Goal: Contribute content: Add original content to the website for others to see

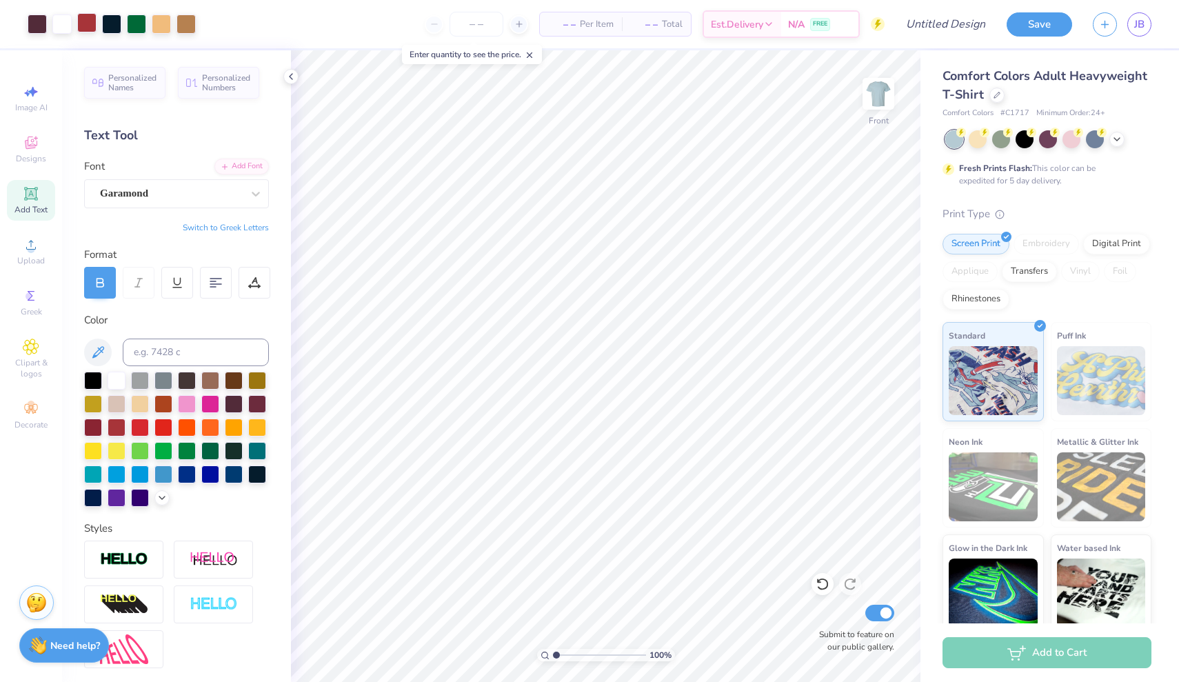
click at [92, 17] on div at bounding box center [86, 22] width 19 height 19
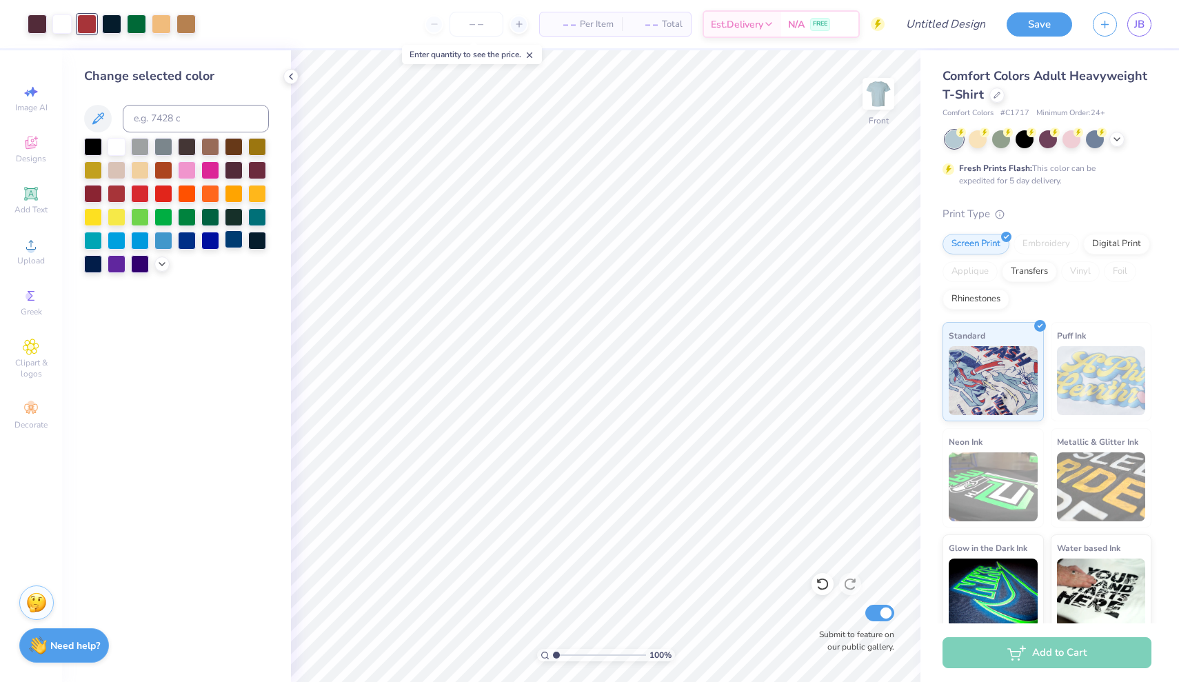
click at [229, 243] on div at bounding box center [234, 239] width 18 height 18
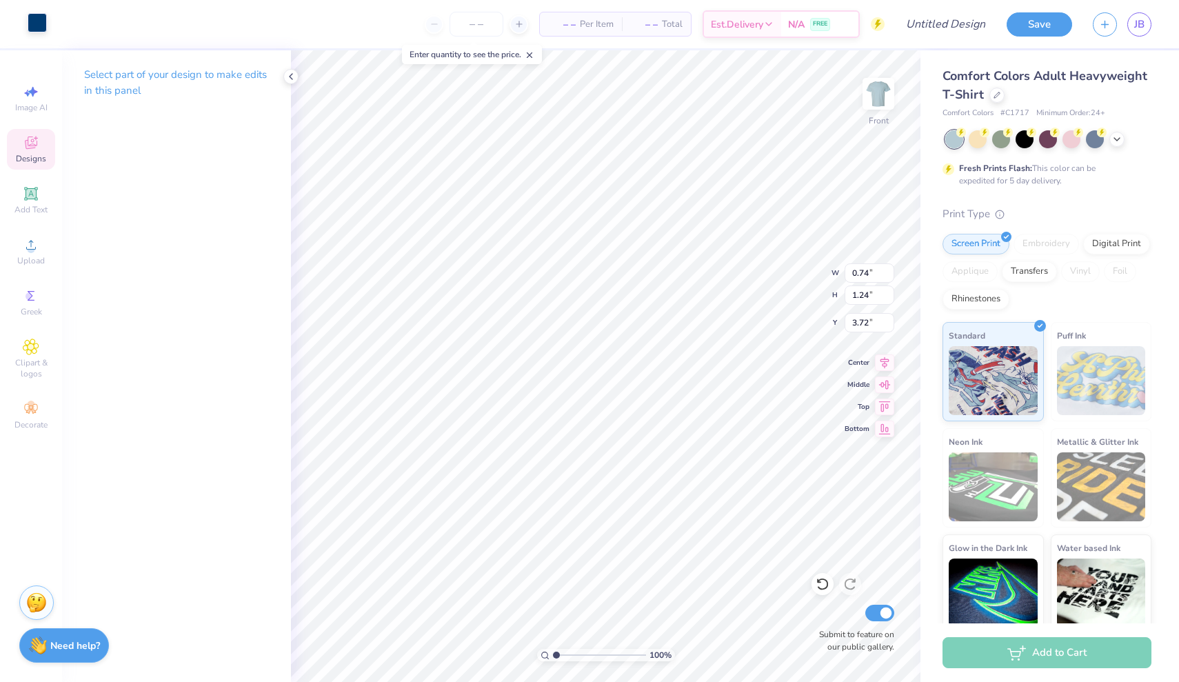
click at [41, 19] on div at bounding box center [37, 22] width 19 height 19
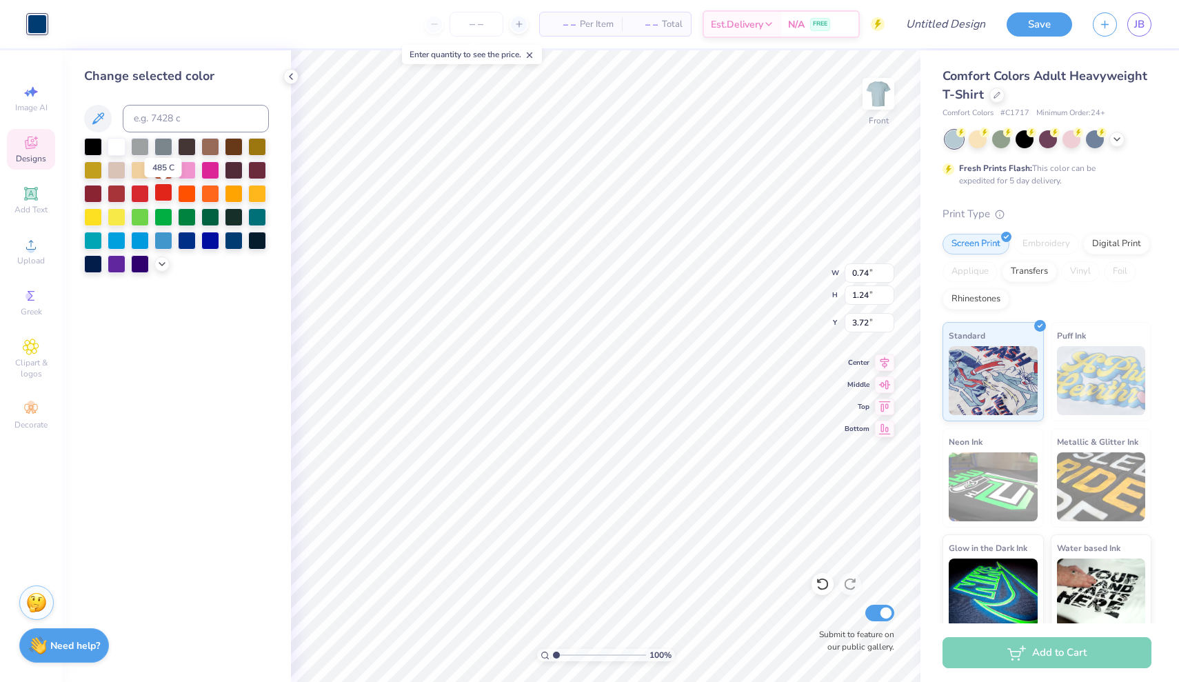
click at [165, 192] on div at bounding box center [163, 192] width 18 height 18
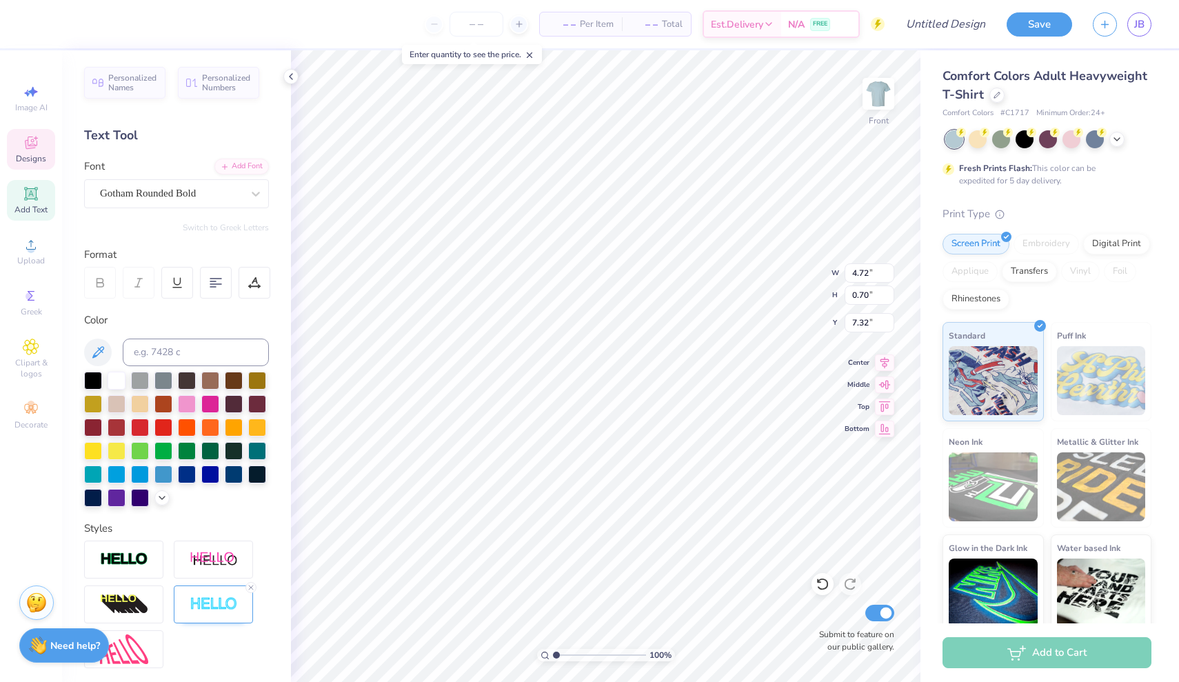
type textarea "D"
type textarea "MOONIES"
type input "1.17"
type input "0.55"
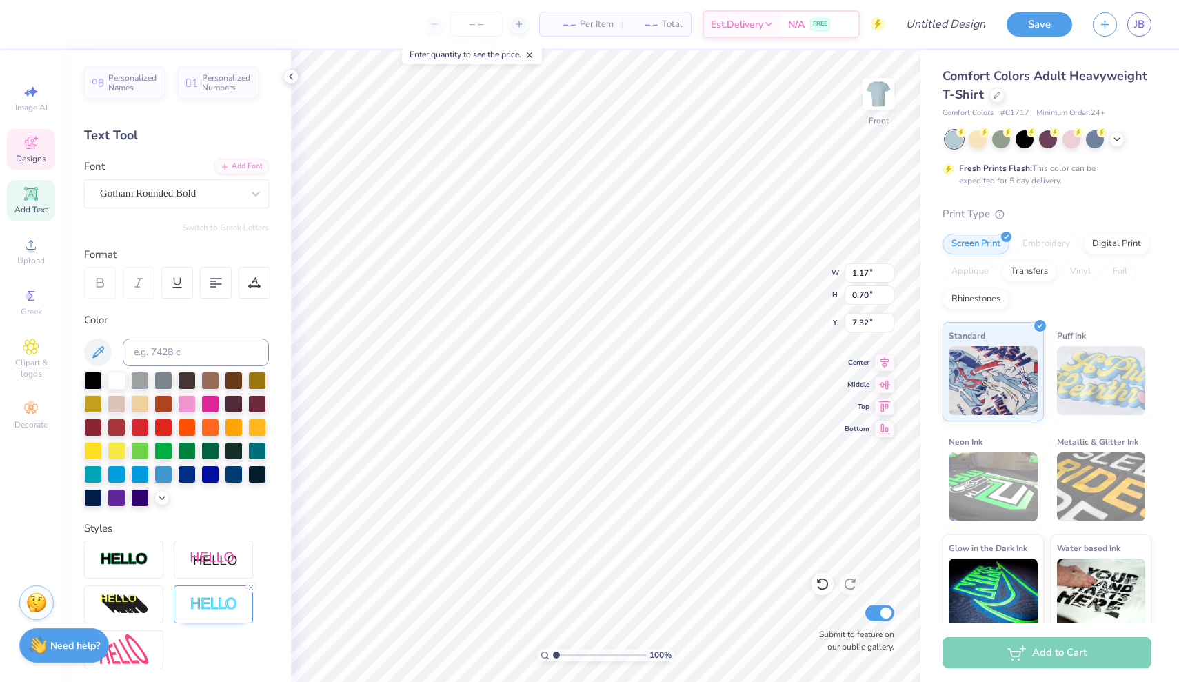
type input "9.01"
type textarea "2"
type textarea "1956"
type textarea "M"
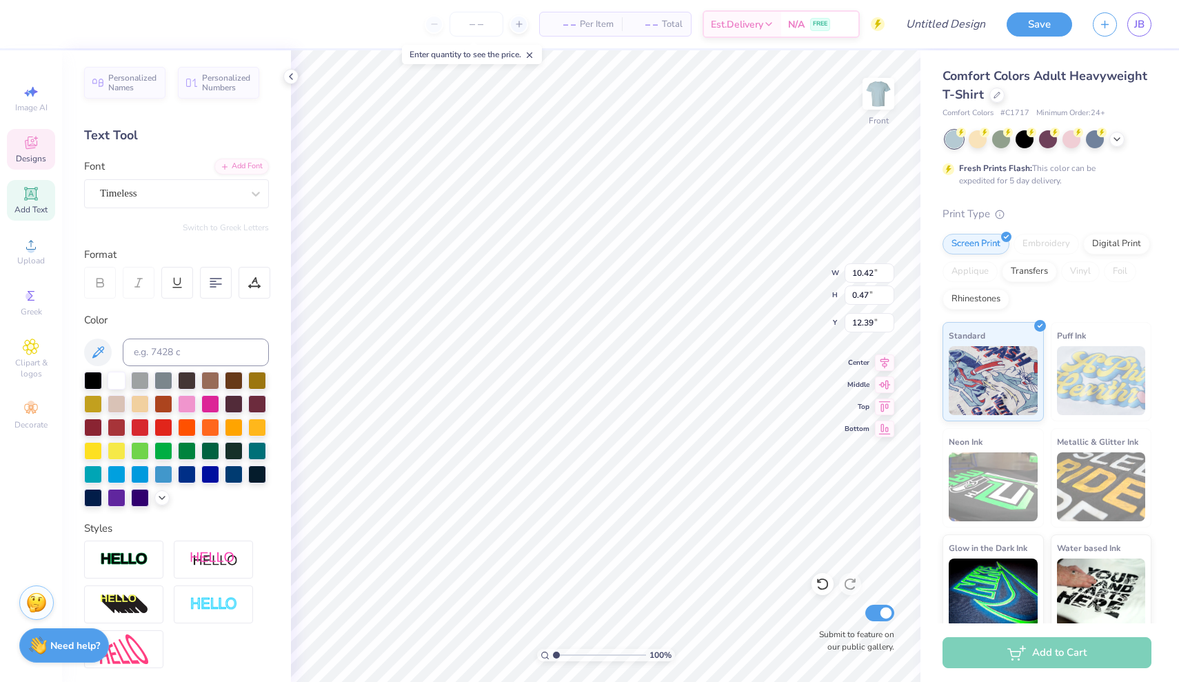
scroll to position [0, 8]
type textarea "A B I L E N E , T E X A S"
type input "2.49"
type input "0.40"
type input "13.26"
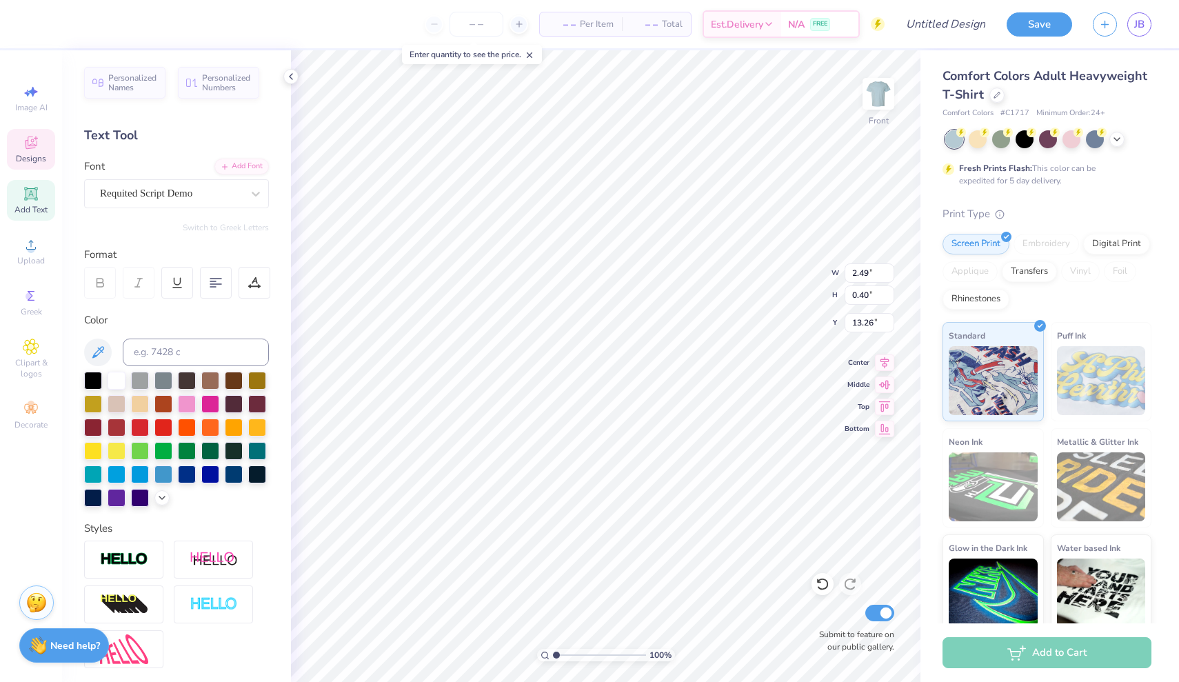
scroll to position [0, 1]
type textarea "Fall 2025"
click at [1113, 142] on icon at bounding box center [1116, 137] width 11 height 11
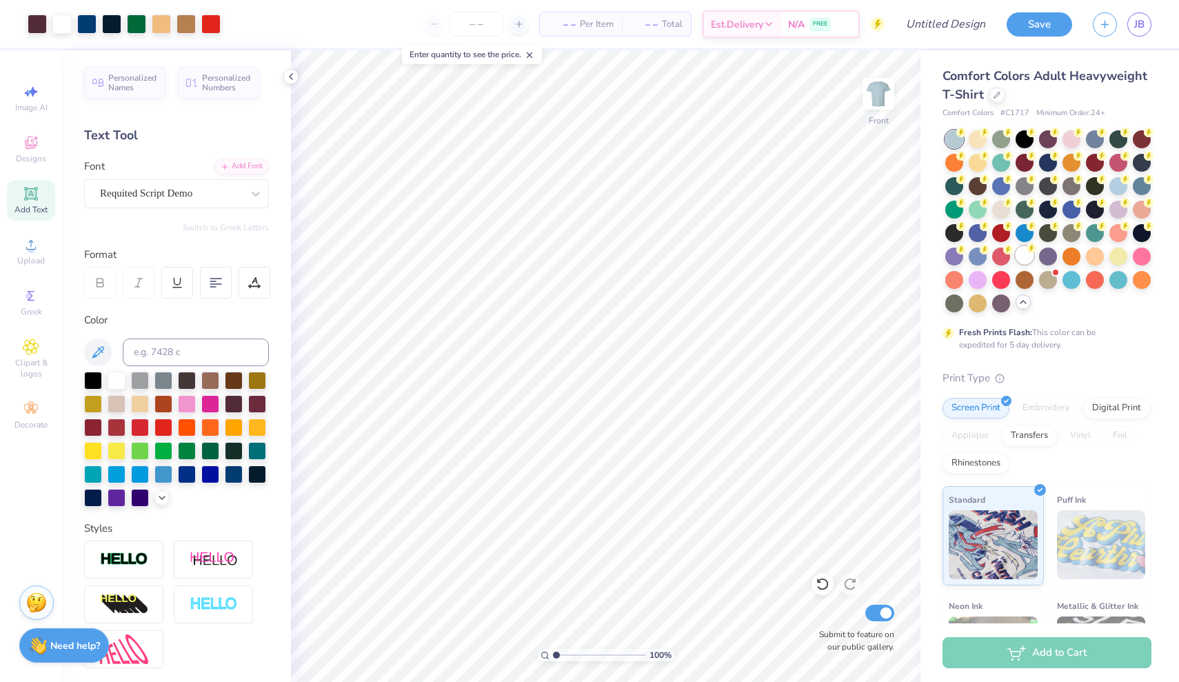
click at [1018, 255] on div at bounding box center [1024, 255] width 18 height 18
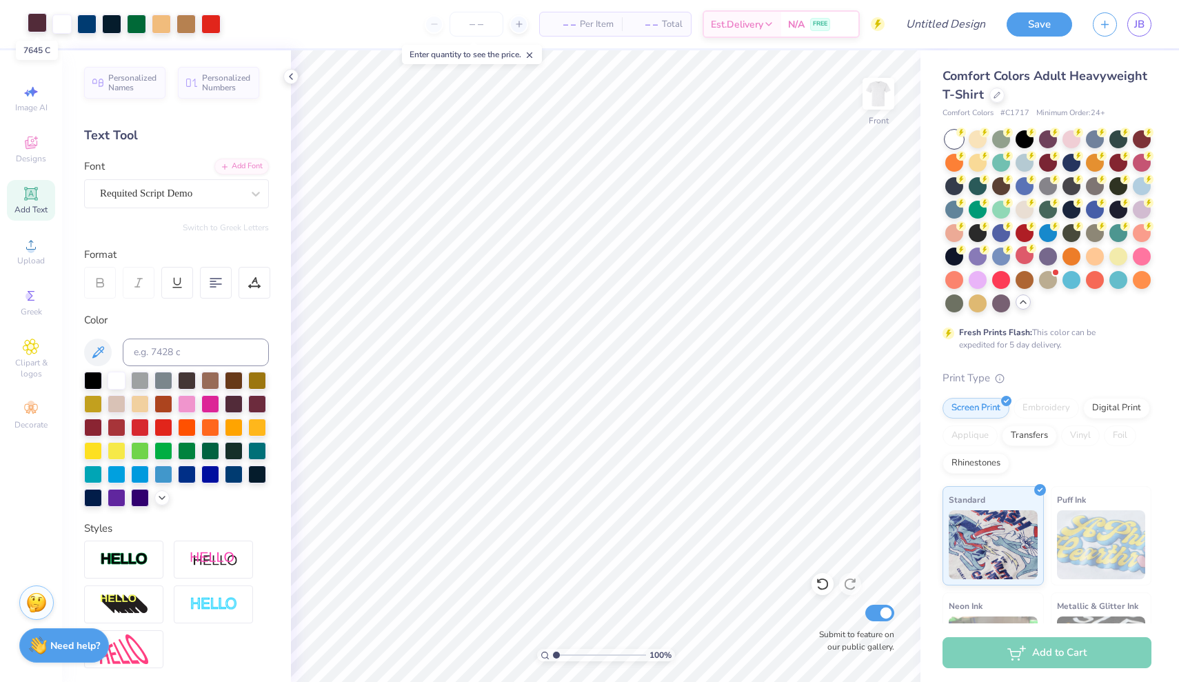
click at [39, 21] on div at bounding box center [37, 22] width 19 height 19
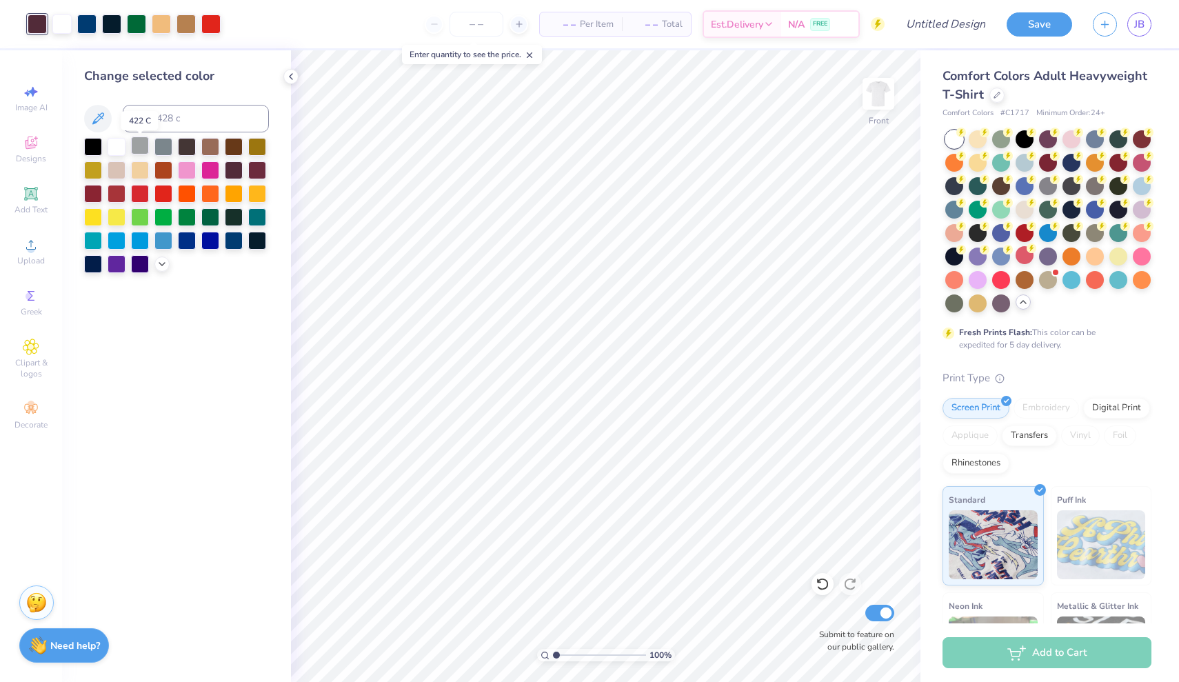
click at [140, 147] on div at bounding box center [140, 145] width 18 height 18
click at [117, 146] on div at bounding box center [117, 145] width 18 height 18
click at [156, 113] on input at bounding box center [196, 119] width 146 height 28
type input "729"
click at [822, 585] on icon at bounding box center [823, 584] width 14 height 14
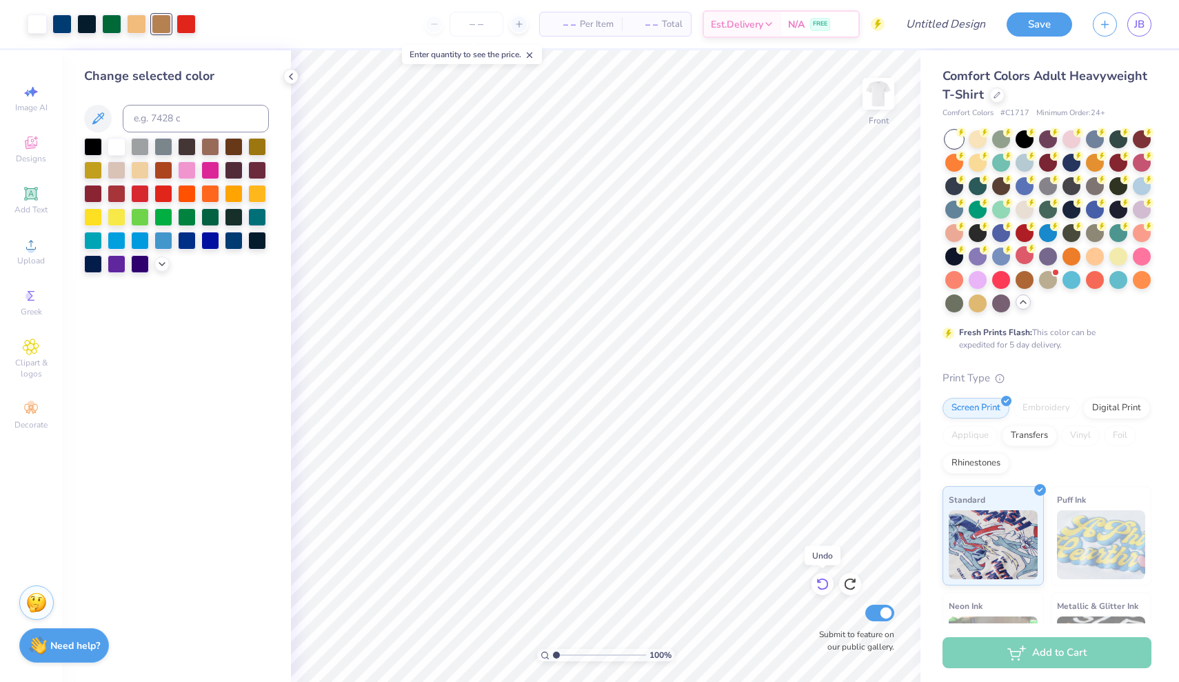
click at [818, 582] on icon at bounding box center [819, 581] width 3 height 3
click at [41, 28] on div at bounding box center [37, 22] width 19 height 19
click at [141, 166] on div at bounding box center [140, 169] width 18 height 18
click at [161, 117] on input at bounding box center [196, 119] width 146 height 28
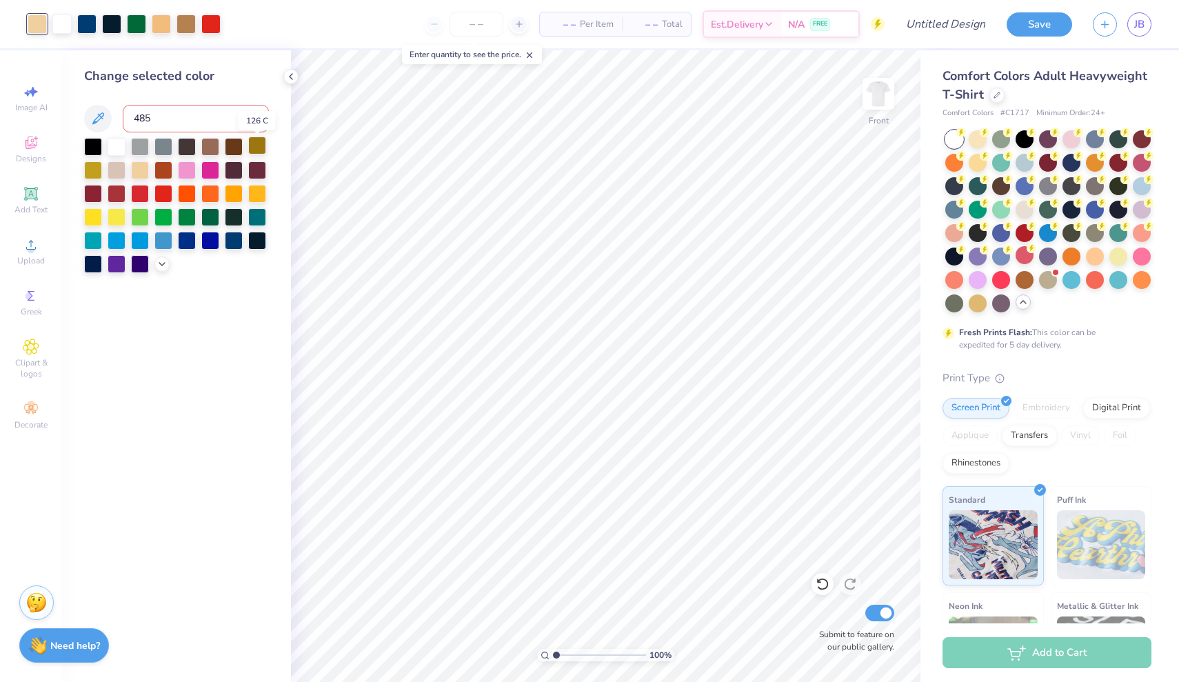
type input "485"
click at [32, 250] on icon at bounding box center [31, 244] width 17 height 17
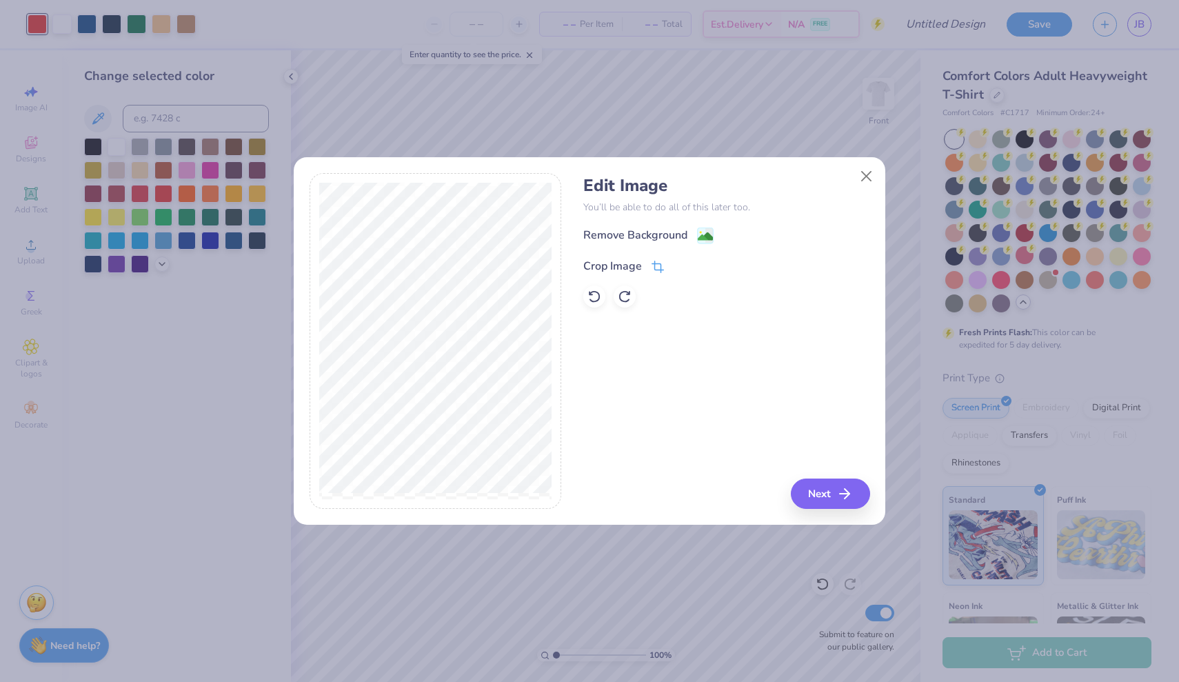
click at [652, 265] on icon at bounding box center [657, 267] width 12 height 12
click at [678, 385] on div "Edit Image You’ll be able to do all of this later too. Remove Background Crop I…" at bounding box center [726, 341] width 286 height 336
click at [722, 425] on div "Edit Image You’ll be able to do all of this later too. Remove Background Crop I…" at bounding box center [726, 341] width 286 height 336
click at [805, 478] on div "Edit Image You’ll be able to do all of this later too. Remove Background Crop I…" at bounding box center [726, 341] width 286 height 336
click at [677, 267] on icon at bounding box center [681, 265] width 8 height 8
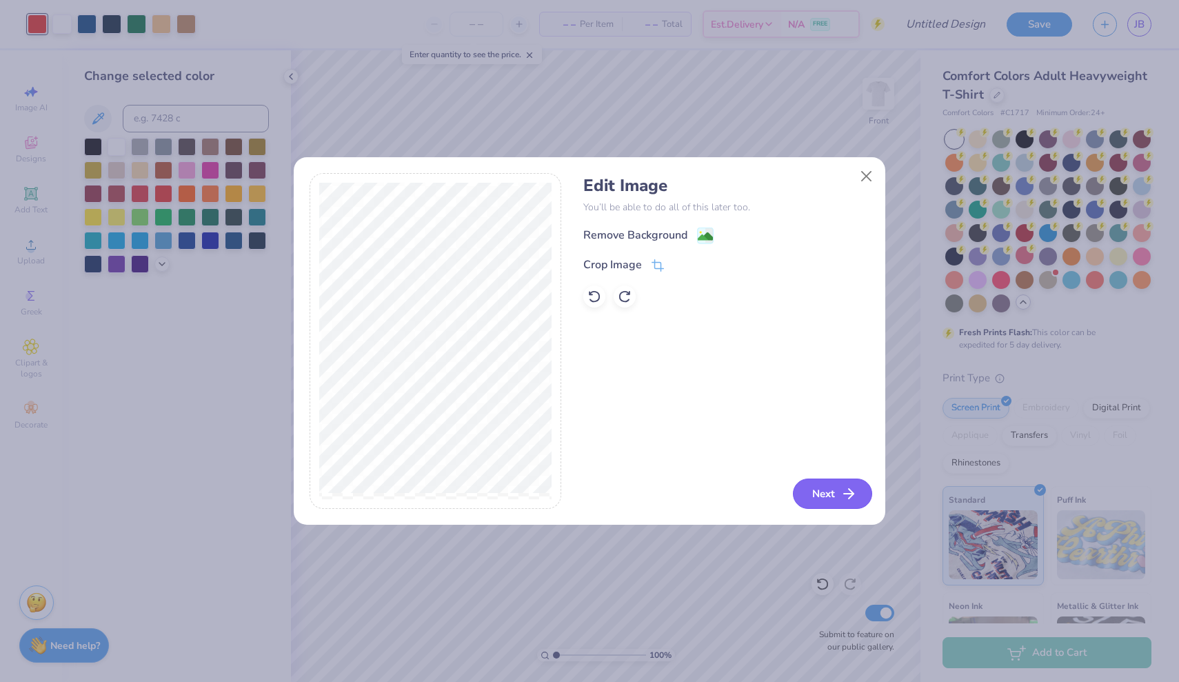
click at [834, 501] on button "Next" at bounding box center [832, 493] width 79 height 30
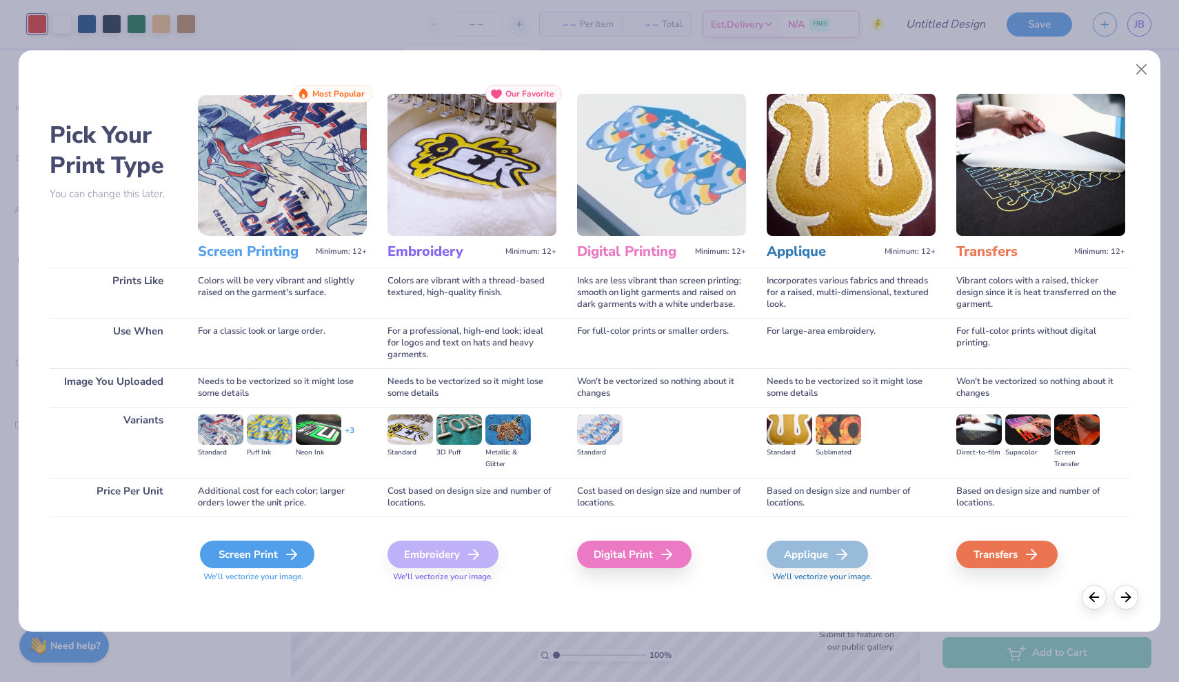
click at [291, 548] on icon at bounding box center [291, 554] width 17 height 17
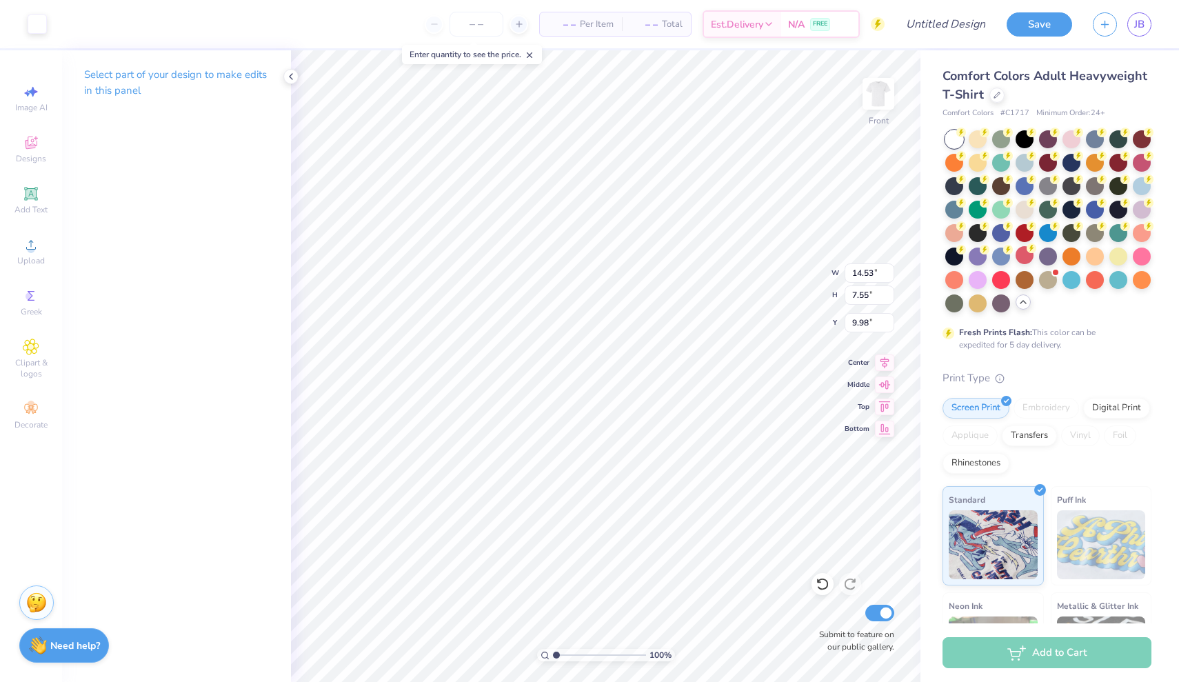
type input "2.11"
type input "1.10"
type input "4.00"
type input "1.10"
type input "2.11"
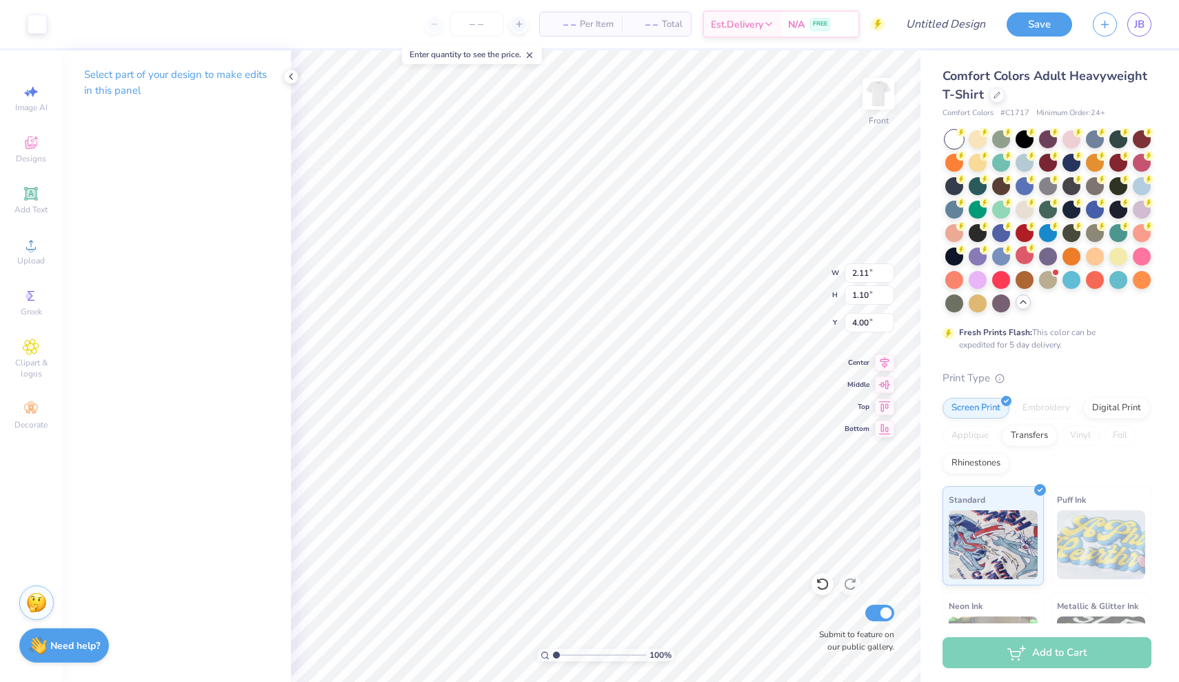
type input "3.50"
type input "0.49"
type input "0.95"
type input "3.87"
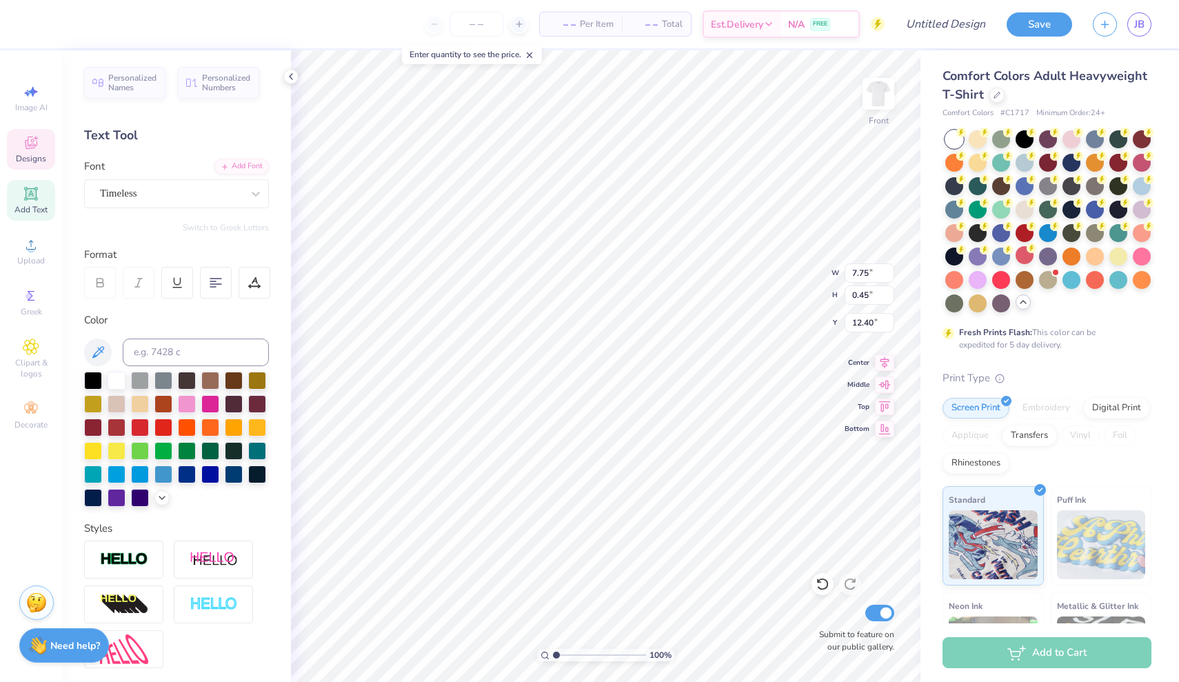
scroll to position [0, 6]
type textarea "A B I L E N E ,, T E X A S"
type textarea "A B I L E N E , T E X A S"
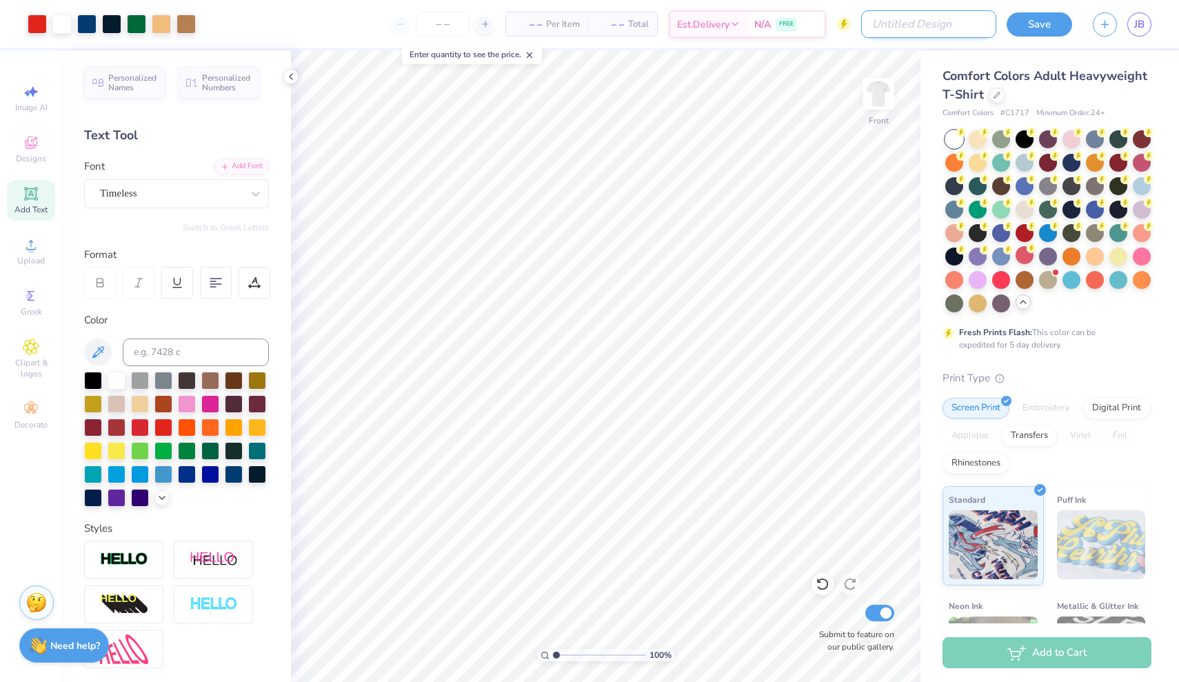
click at [961, 19] on input "Design Title" at bounding box center [928, 24] width 135 height 28
type input "Back of Tailgate Shirt"
click at [1043, 14] on button "Save" at bounding box center [1039, 22] width 65 height 24
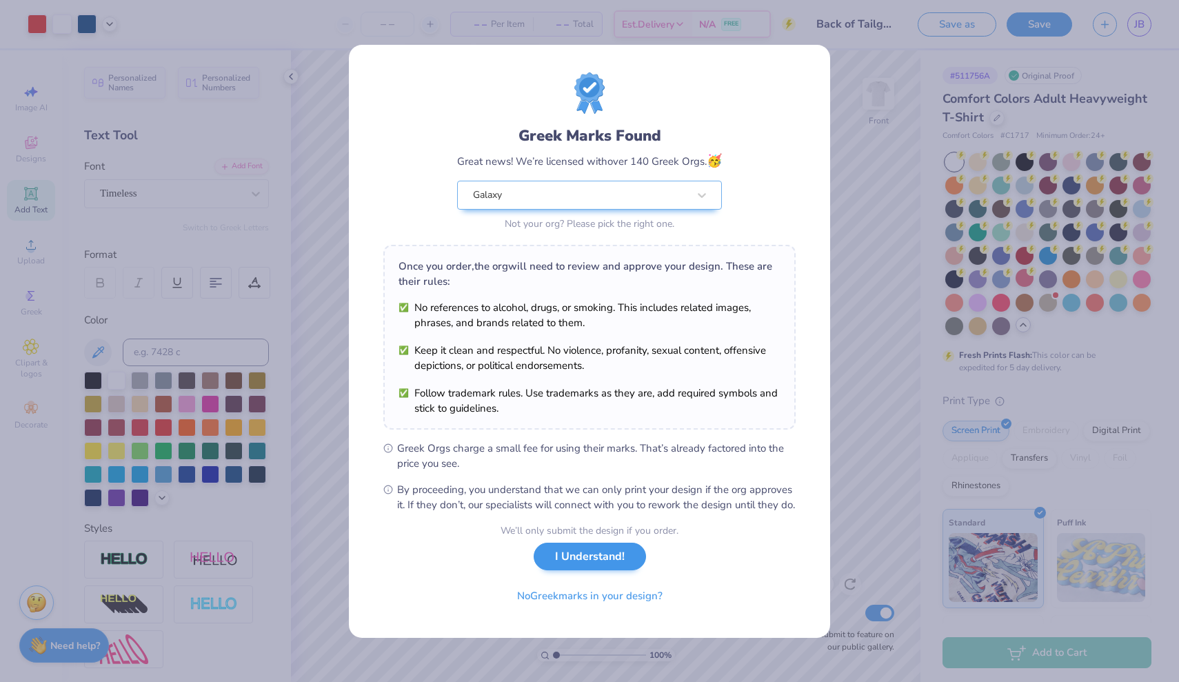
click at [583, 570] on button "I Understand!" at bounding box center [590, 557] width 112 height 28
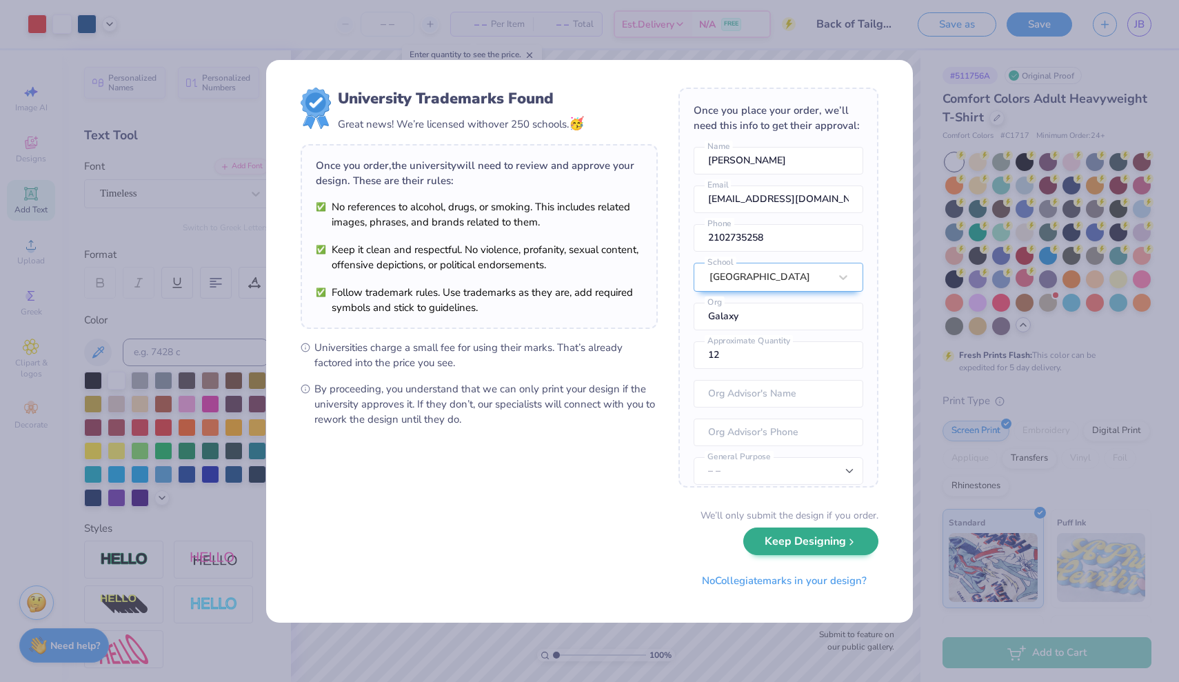
click at [789, 548] on button "Keep Designing" at bounding box center [810, 541] width 135 height 28
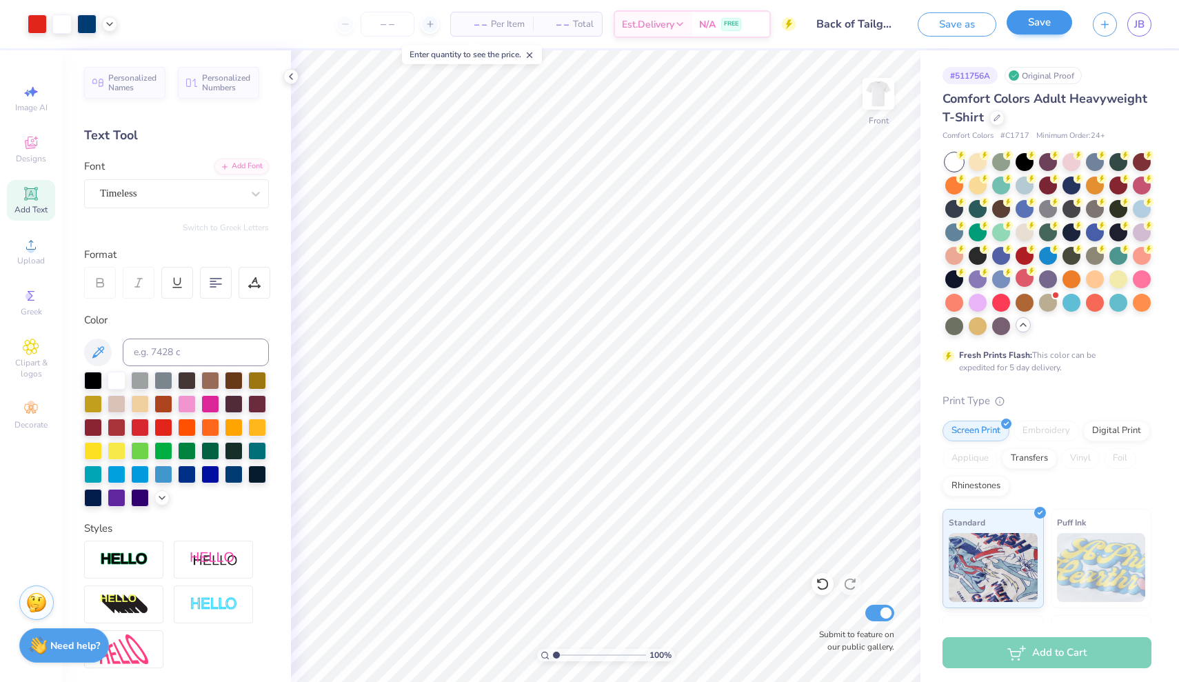
click at [1035, 19] on button "Save" at bounding box center [1039, 22] width 65 height 24
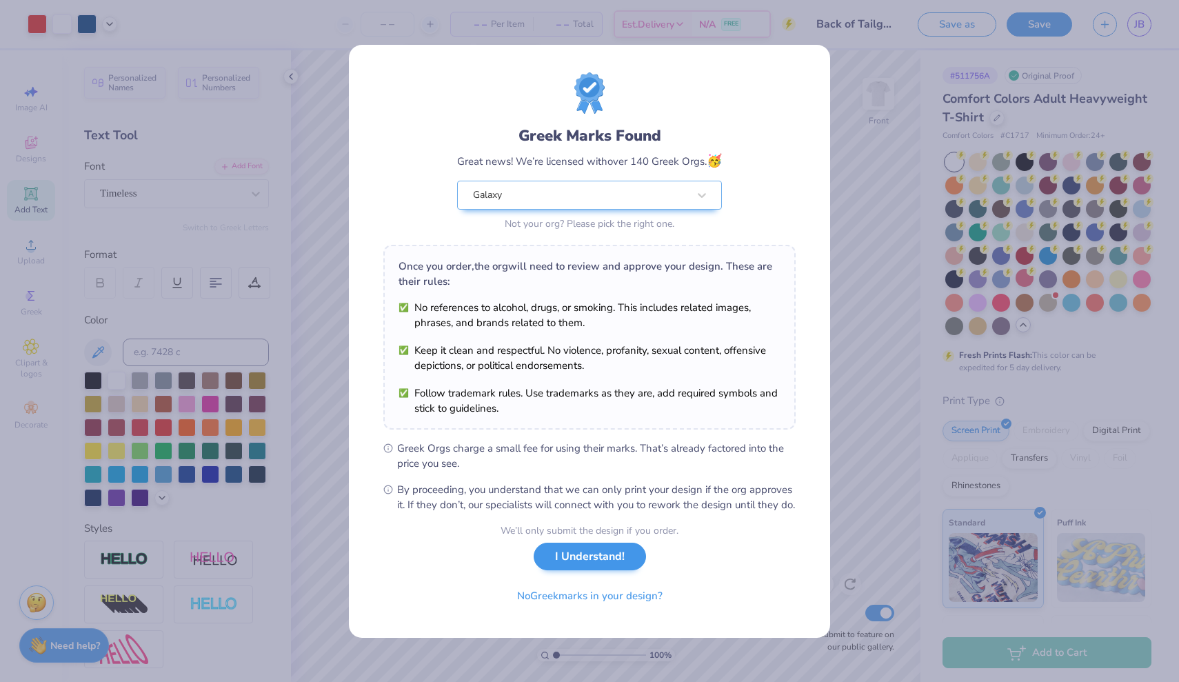
click at [623, 567] on button "I Understand!" at bounding box center [590, 557] width 112 height 28
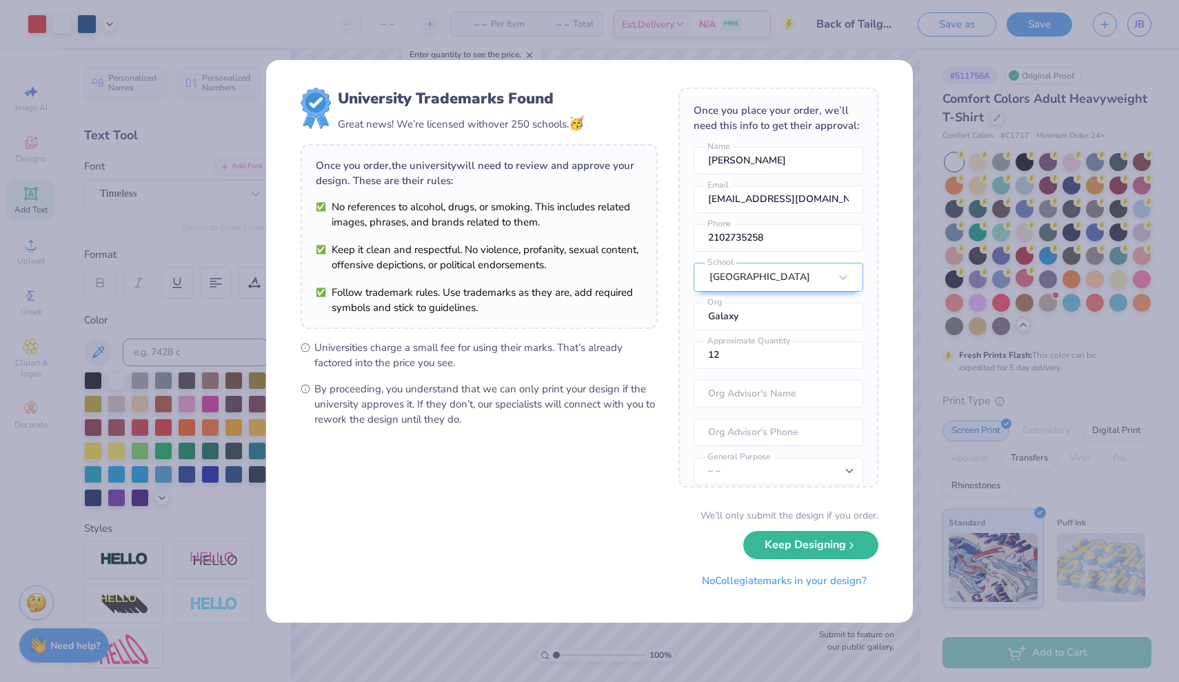
click at [802, 539] on button "Keep Designing" at bounding box center [810, 545] width 135 height 28
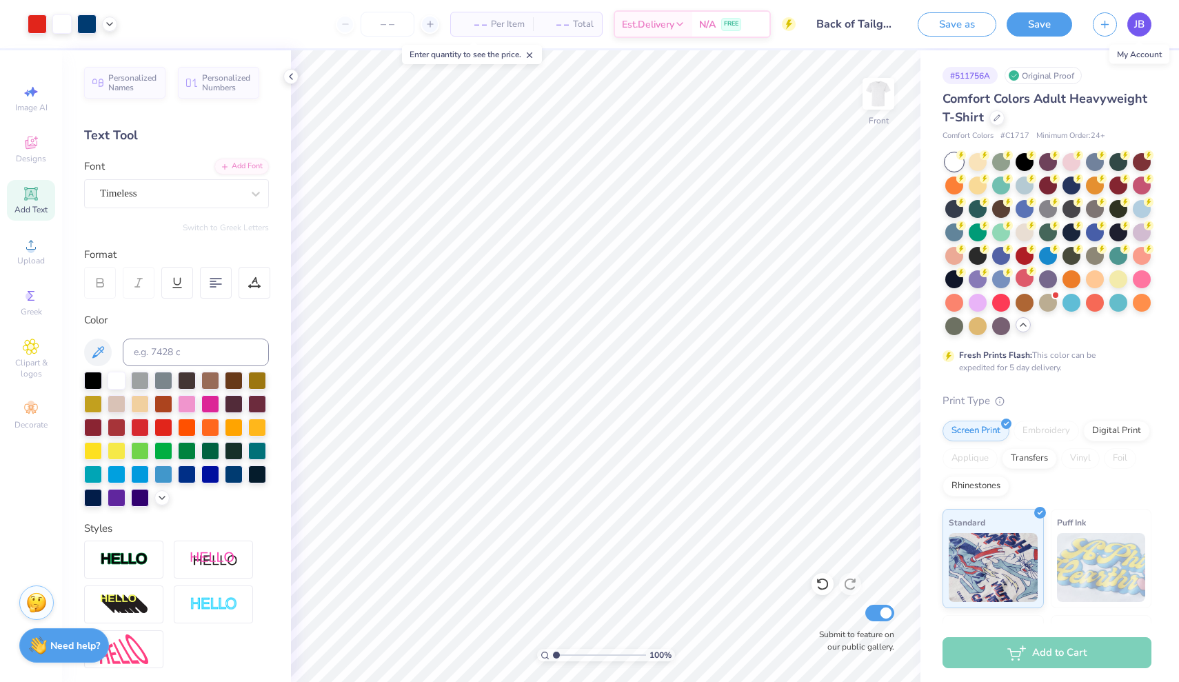
click at [1137, 27] on span "JB" at bounding box center [1139, 25] width 10 height 16
click at [33, 21] on div at bounding box center [37, 22] width 19 height 19
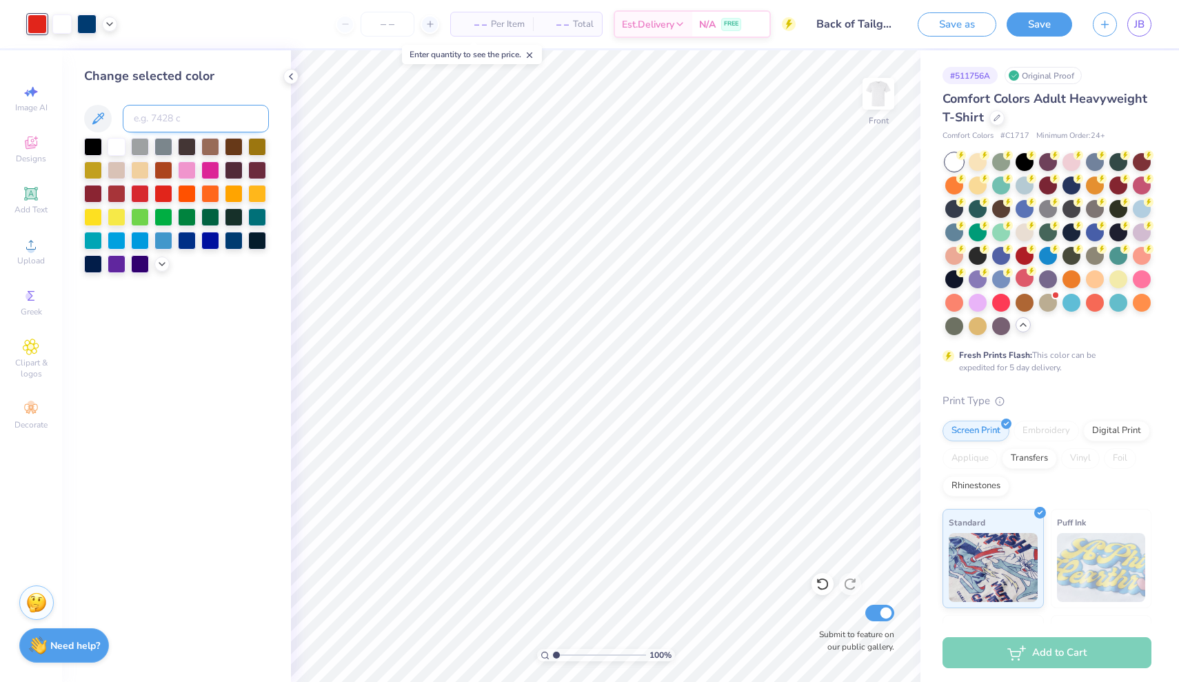
click at [179, 120] on input at bounding box center [196, 119] width 146 height 28
type input "1797"
click at [88, 24] on div at bounding box center [86, 22] width 19 height 19
click at [170, 120] on input at bounding box center [196, 119] width 146 height 28
type input "6"
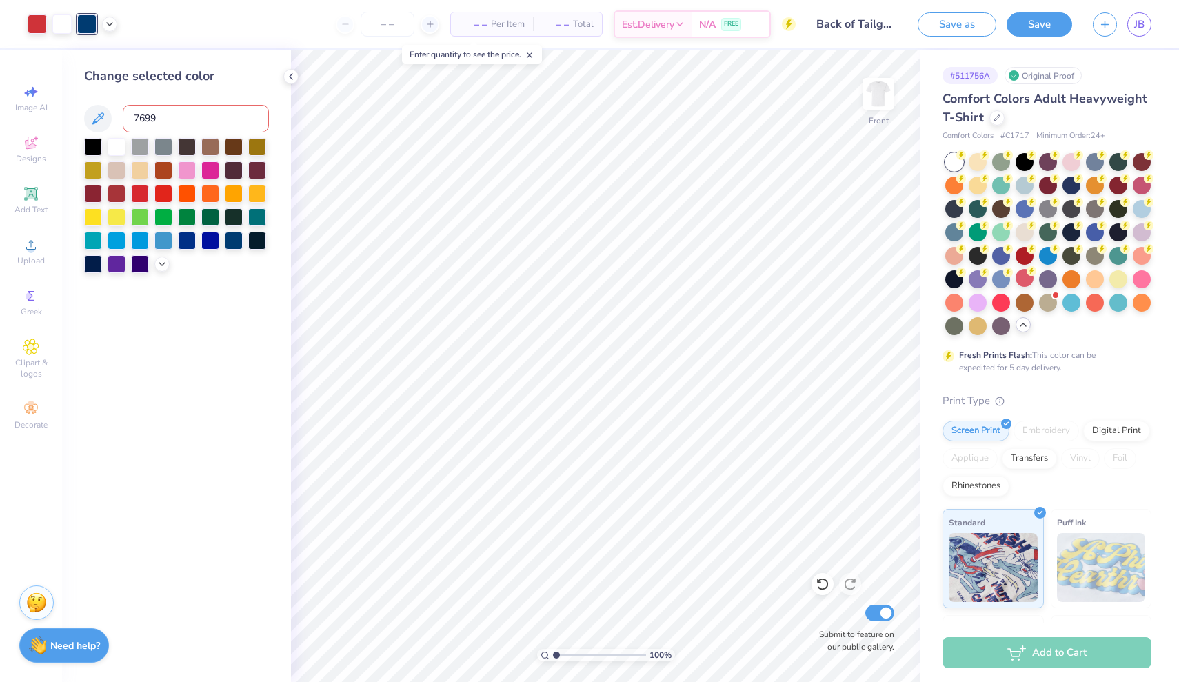
type input "7699"
click at [232, 243] on div at bounding box center [234, 239] width 18 height 18
click at [1043, 31] on button "Save" at bounding box center [1039, 22] width 65 height 24
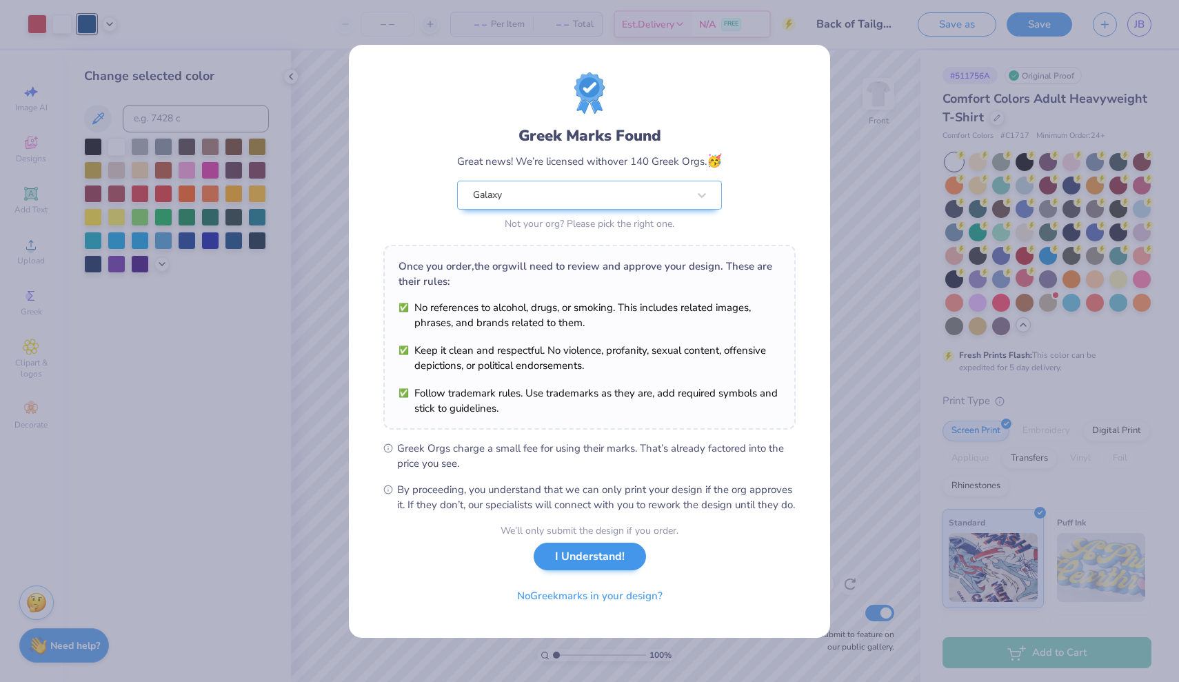
click at [589, 563] on button "I Understand!" at bounding box center [590, 557] width 112 height 28
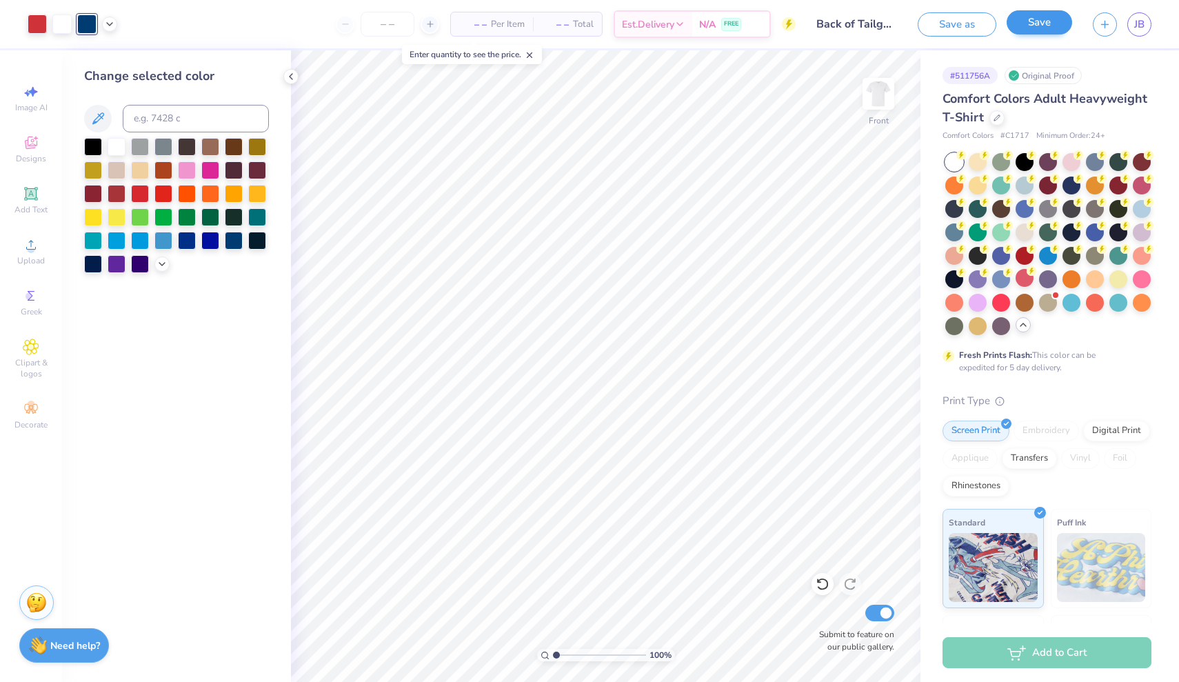
click at [1040, 29] on button "Save" at bounding box center [1039, 22] width 65 height 24
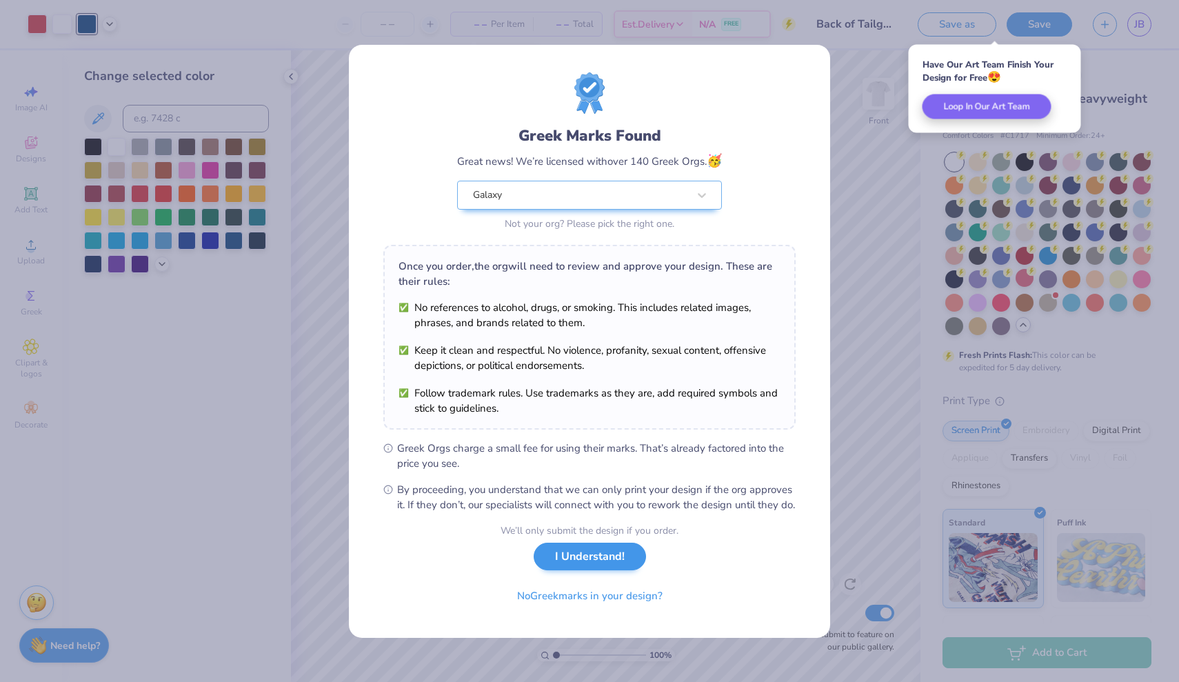
click at [593, 571] on button "I Understand!" at bounding box center [590, 557] width 112 height 28
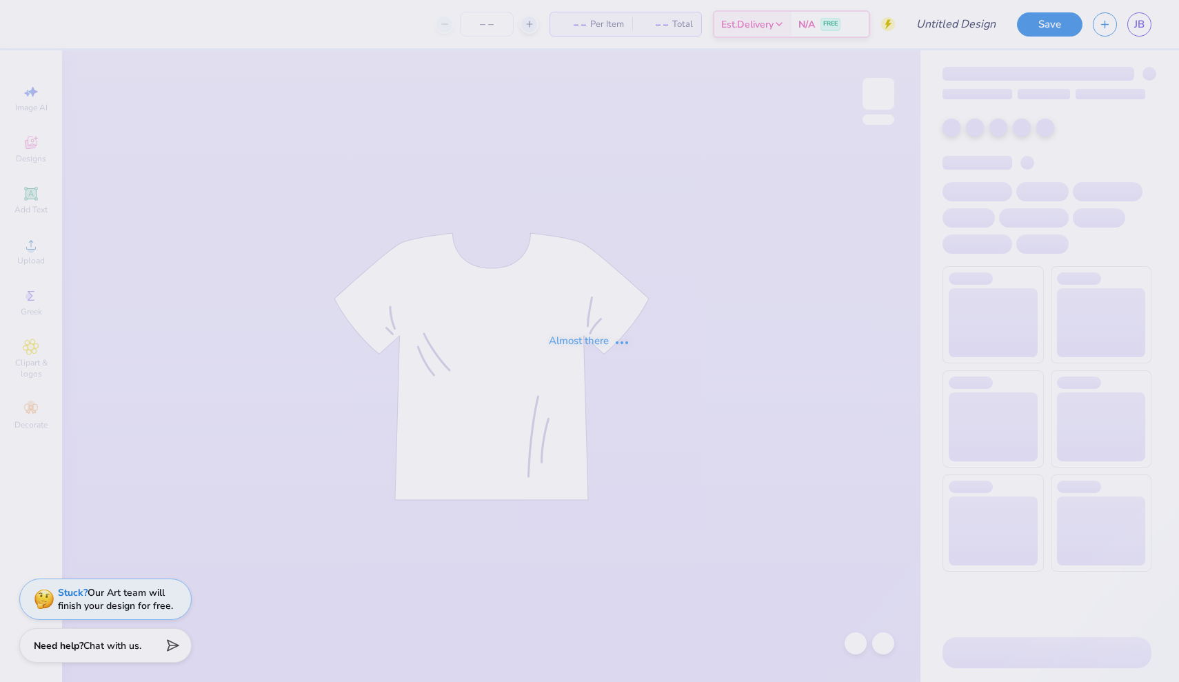
type input "Galaxy Tailgate"
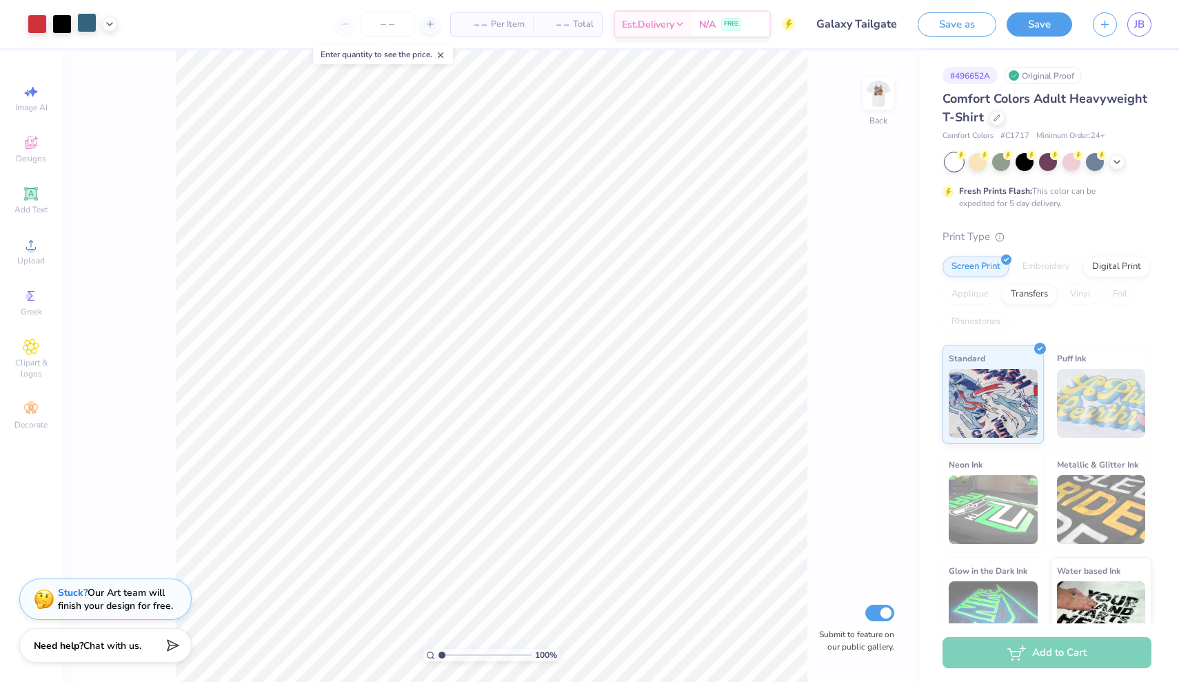
click at [88, 26] on div at bounding box center [86, 22] width 19 height 19
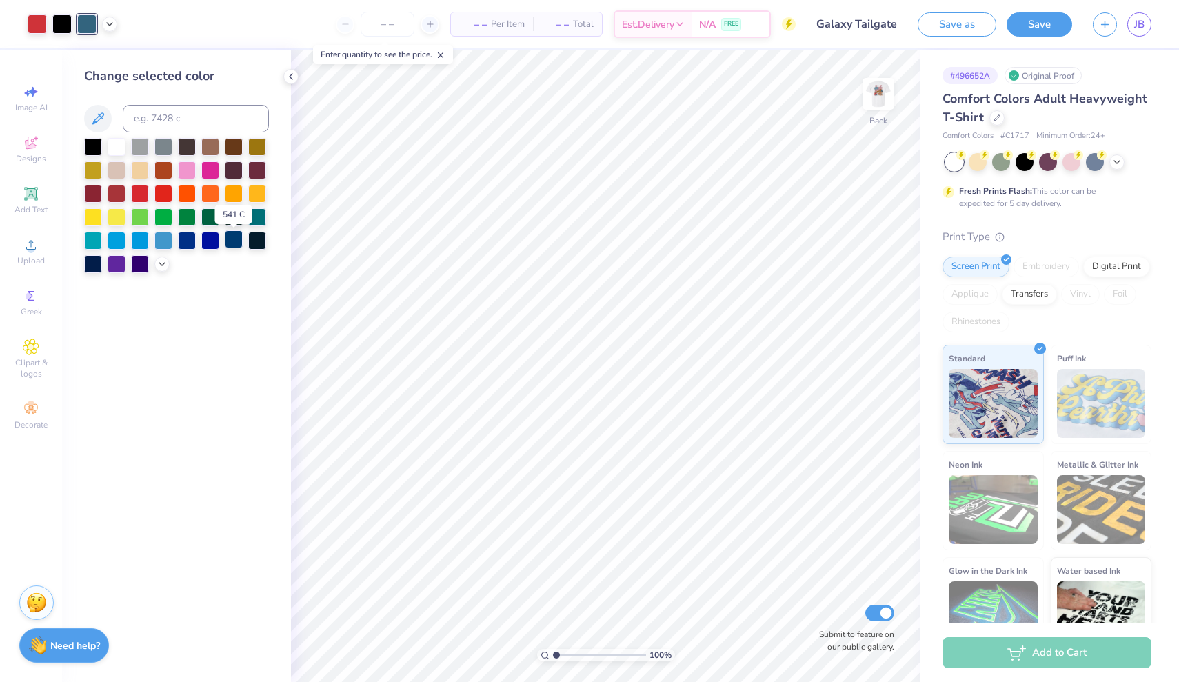
click at [236, 243] on div at bounding box center [234, 239] width 18 height 18
click at [290, 72] on icon at bounding box center [290, 76] width 11 height 11
